Goal: Transaction & Acquisition: Obtain resource

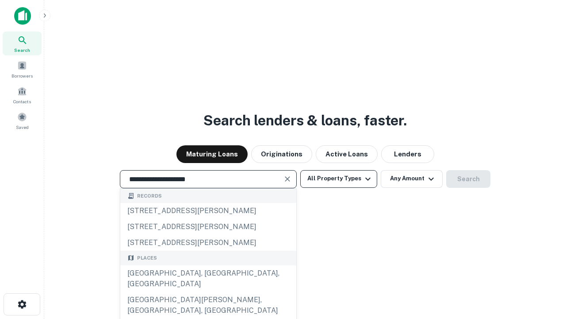
type input "**********"
click at [339, 178] on button "All Property Types" at bounding box center [339, 179] width 77 height 18
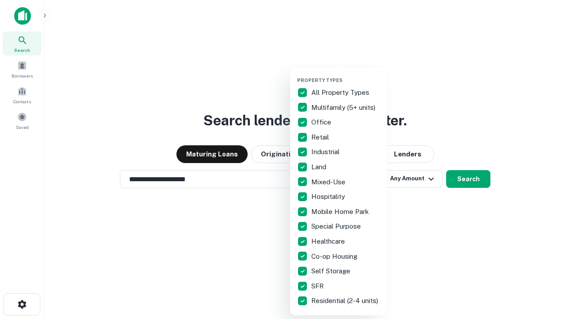
click at [346, 74] on button "button" at bounding box center [345, 74] width 97 height 0
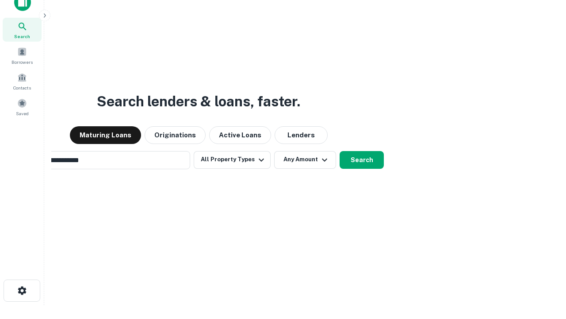
scroll to position [14, 0]
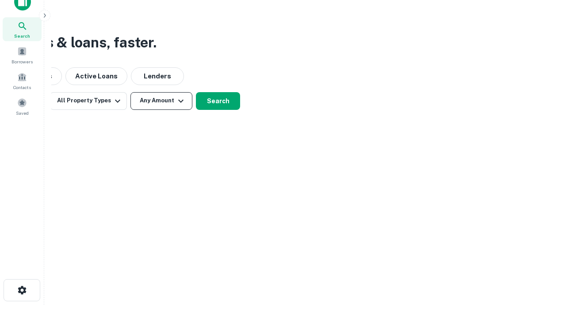
click at [162, 100] on button "Any Amount" at bounding box center [162, 101] width 62 height 18
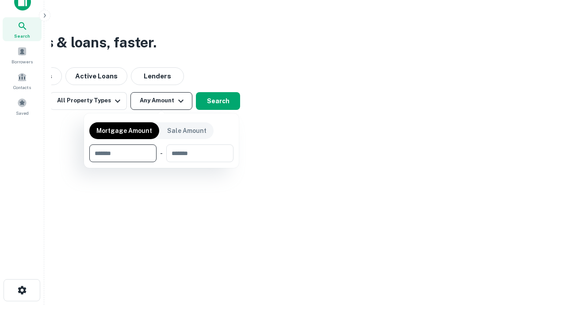
type input "*******"
click at [162, 162] on button "button" at bounding box center [161, 162] width 144 height 0
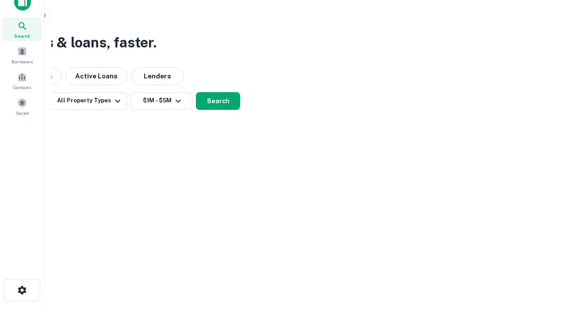
scroll to position [14, 0]
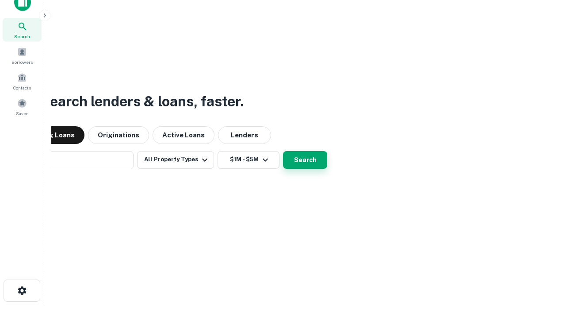
click at [283, 151] on button "Search" at bounding box center [305, 160] width 44 height 18
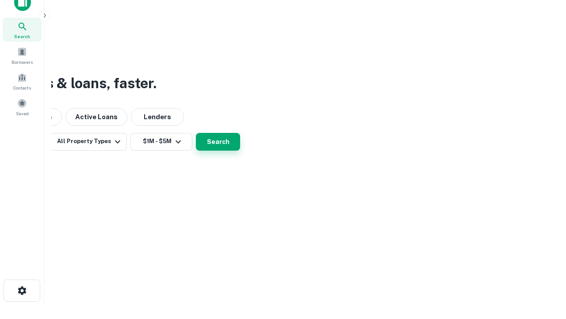
scroll to position [14, 0]
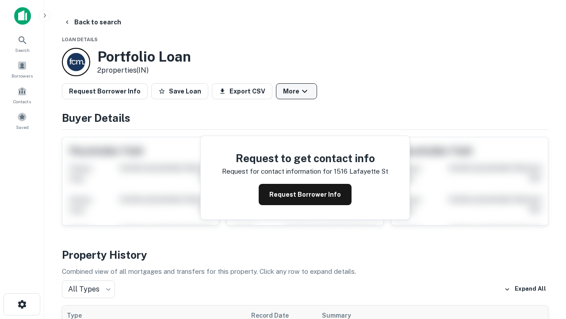
click at [297, 91] on button "More" at bounding box center [296, 91] width 41 height 16
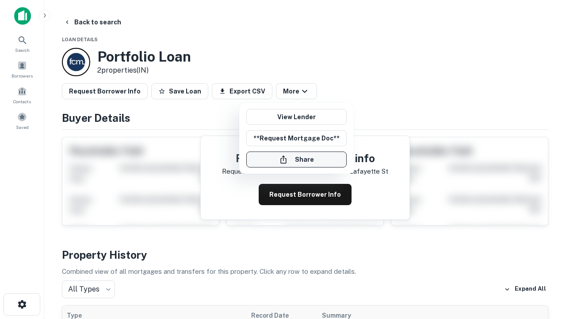
click at [297, 159] on button "Share" at bounding box center [297, 159] width 100 height 16
